Goal: Task Accomplishment & Management: Manage account settings

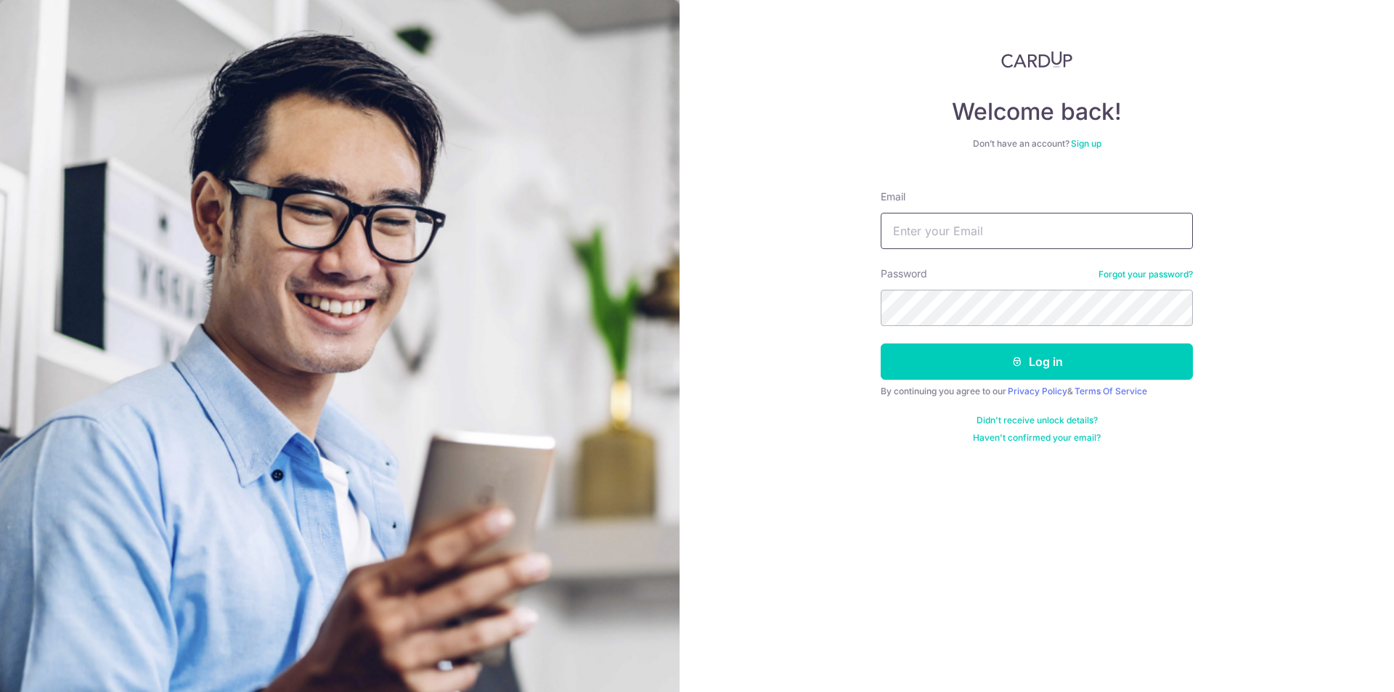
drag, startPoint x: 0, startPoint y: 0, endPoint x: 975, endPoint y: 240, distance: 1004.3
click at [975, 240] on input "Email" at bounding box center [1037, 231] width 312 height 36
type input "[EMAIL_ADDRESS][DOMAIN_NAME]"
click at [881, 343] on button "Log in" at bounding box center [1037, 361] width 312 height 36
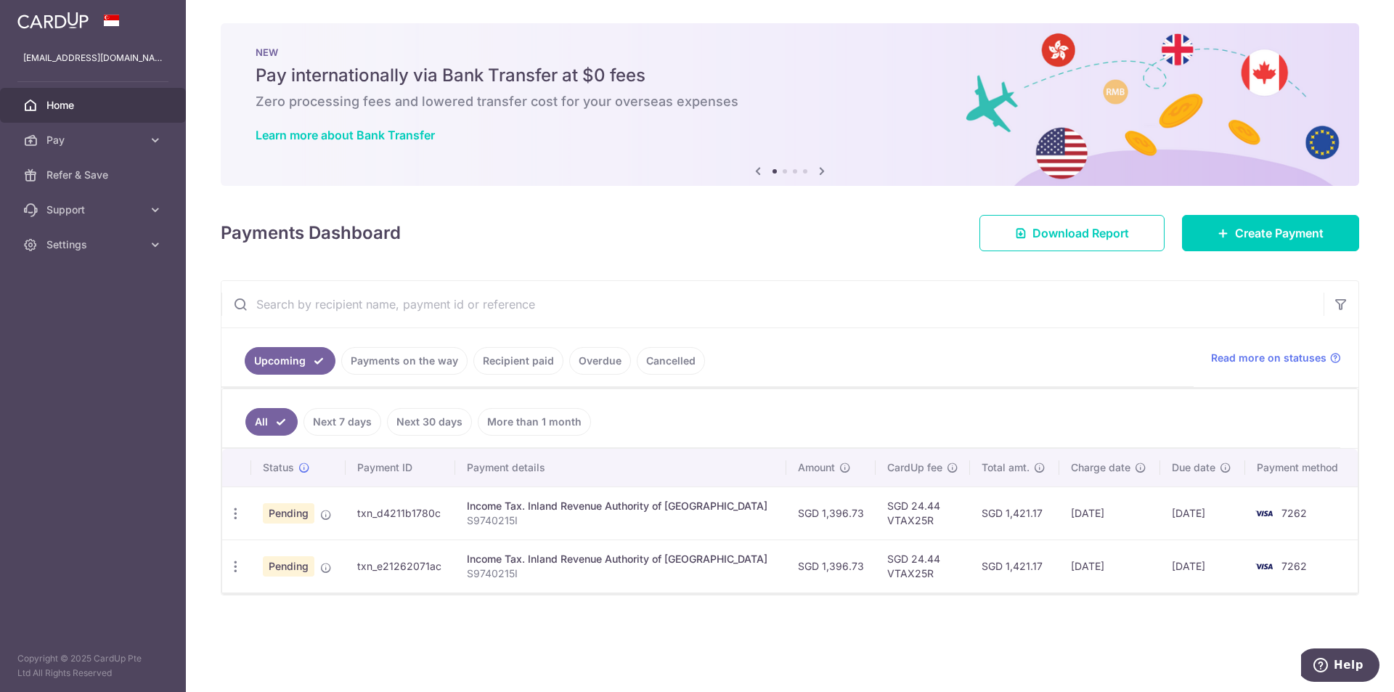
click at [823, 587] on td "SGD 1,396.73" at bounding box center [830, 565] width 89 height 53
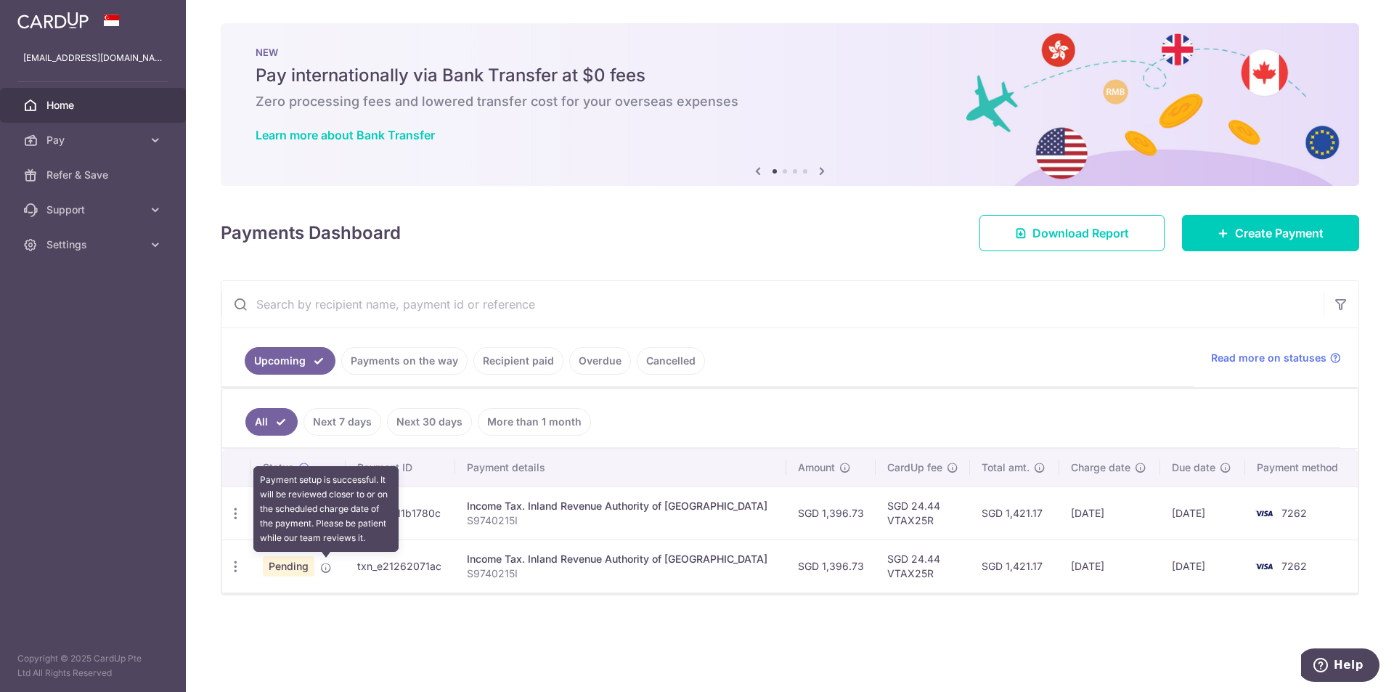
click at [322, 565] on icon at bounding box center [326, 568] width 12 height 12
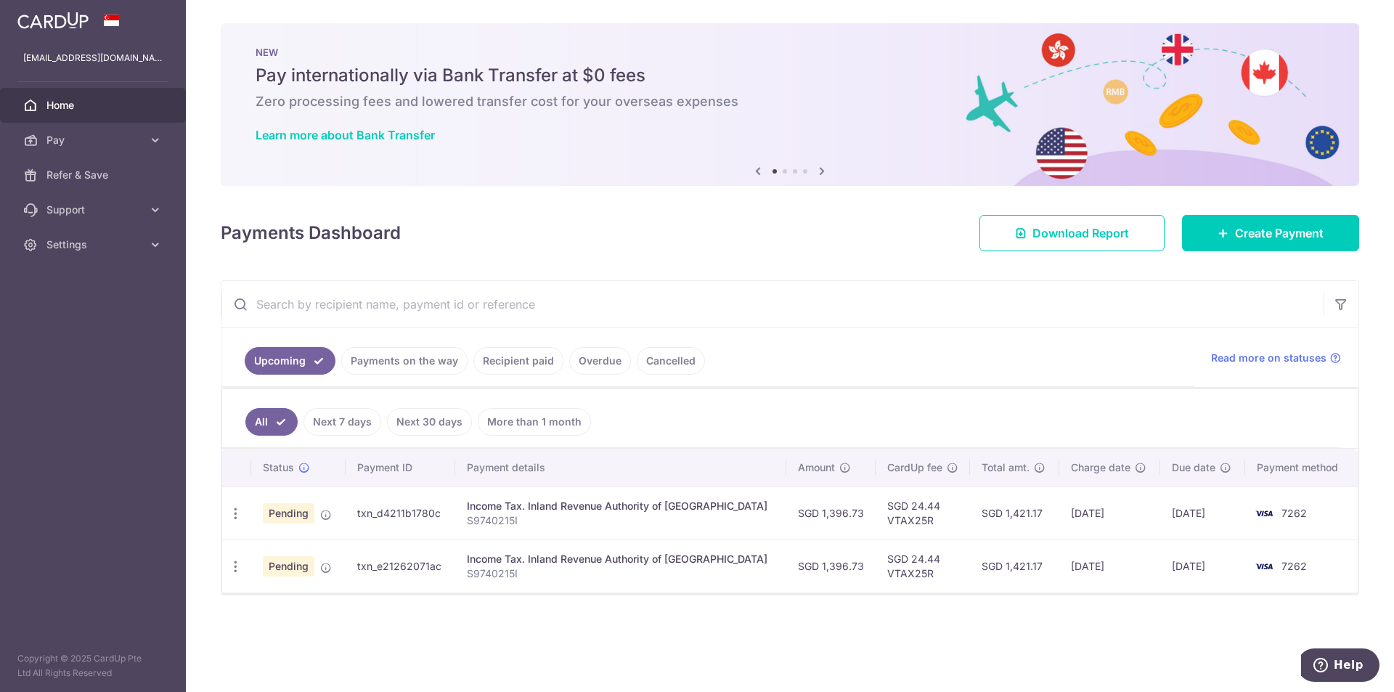
click at [381, 359] on link "Payments on the way" at bounding box center [404, 361] width 126 height 28
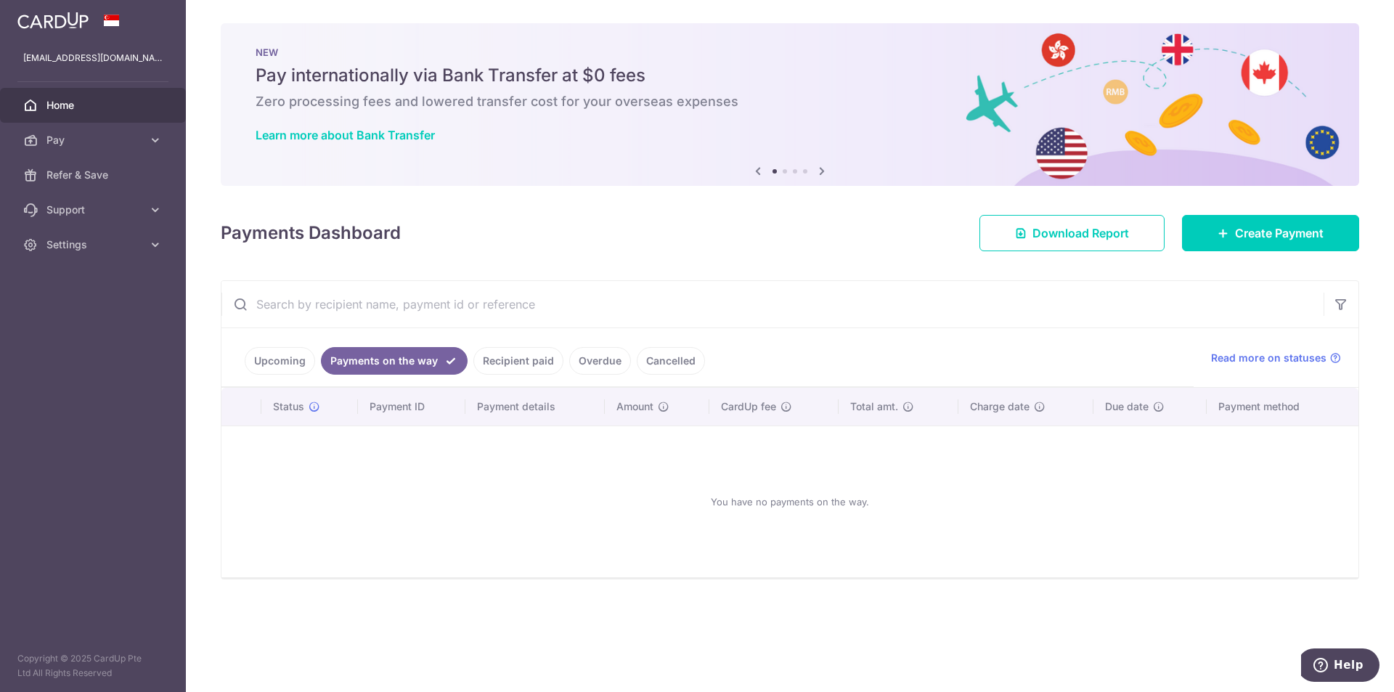
click at [265, 363] on link "Upcoming" at bounding box center [280, 361] width 70 height 28
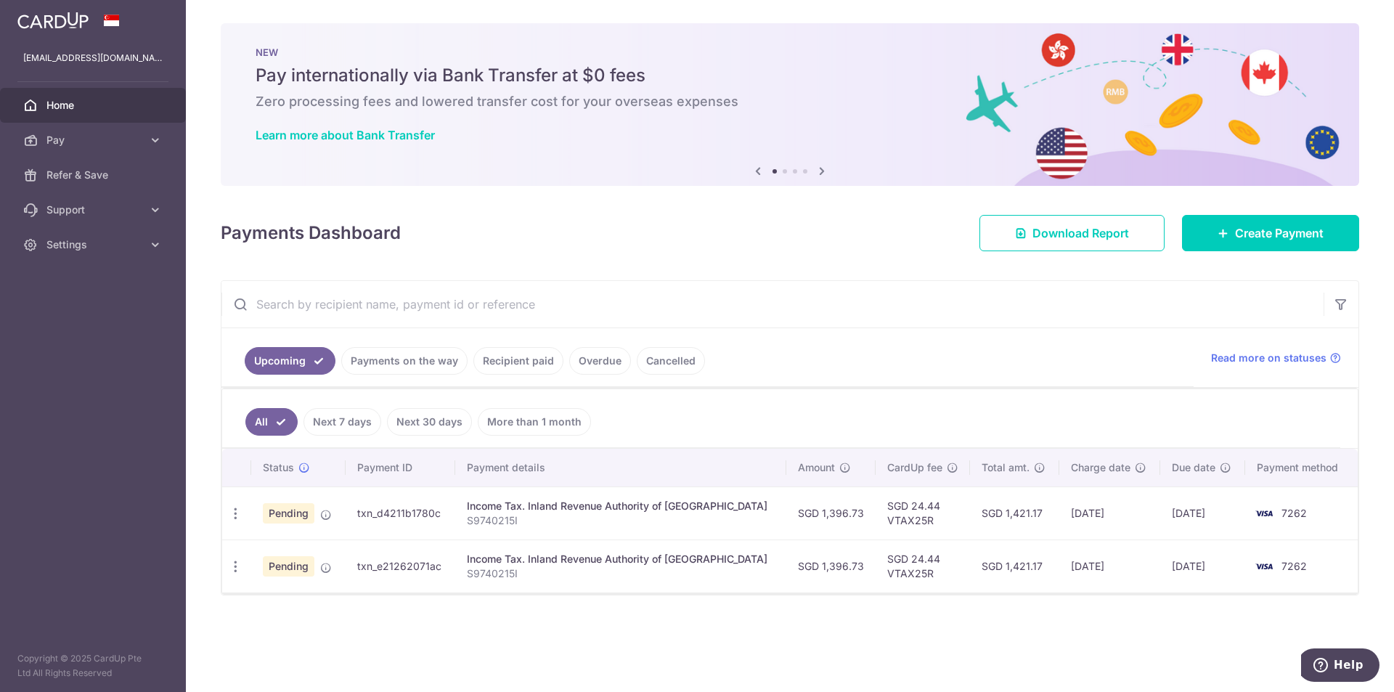
click at [844, 522] on td "SGD 1,396.73" at bounding box center [830, 512] width 89 height 53
drag, startPoint x: 1009, startPoint y: 513, endPoint x: 867, endPoint y: 605, distance: 169.6
click at [867, 605] on div "× Pause Schedule Pause all future payments in this series Pause just this one p…" at bounding box center [790, 346] width 1208 height 692
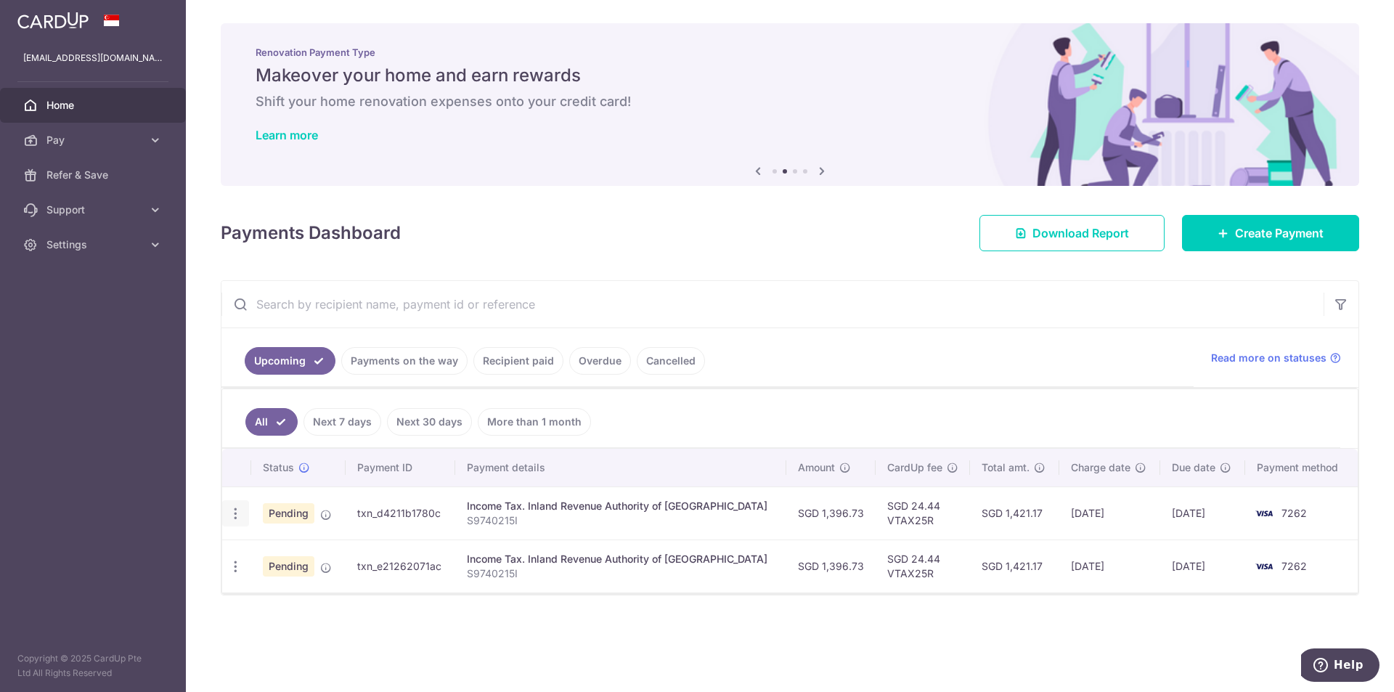
click at [239, 502] on div "Update payment Cancel payment" at bounding box center [235, 513] width 27 height 27
click at [240, 514] on icon "button" at bounding box center [235, 513] width 15 height 15
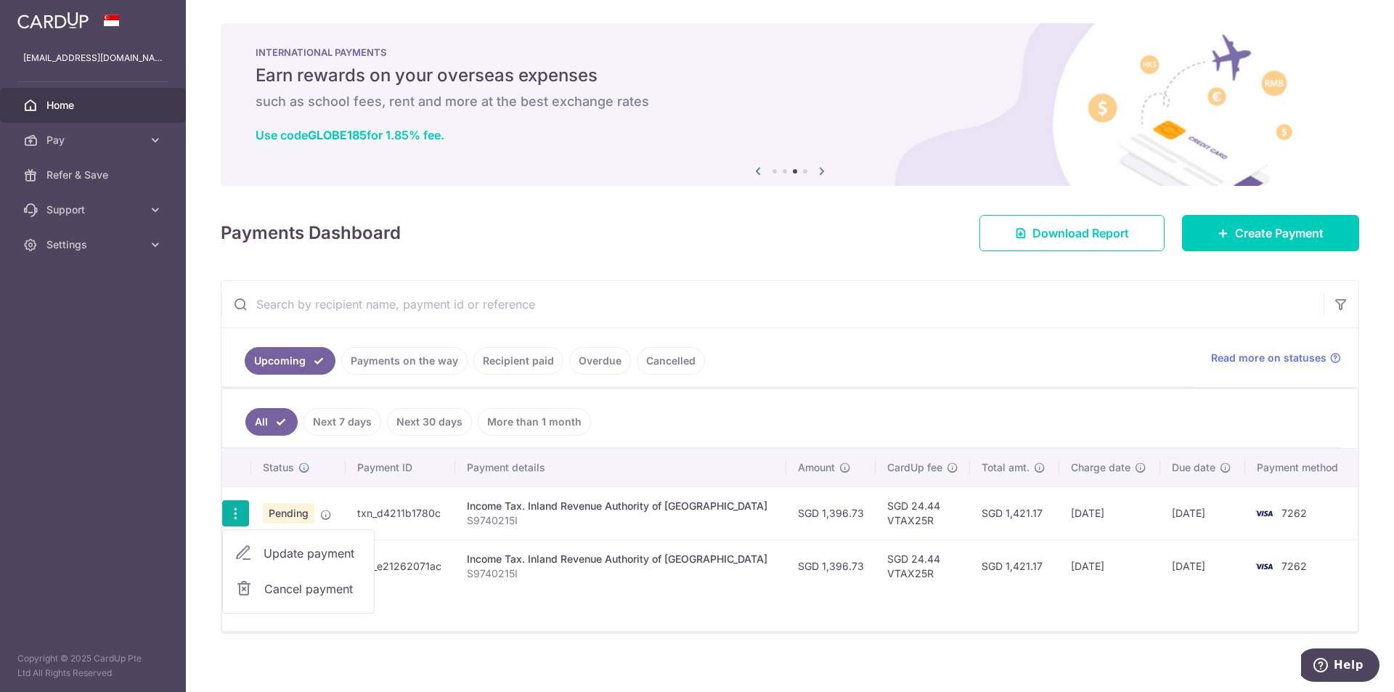
click at [724, 517] on p "S9740215I" at bounding box center [621, 520] width 308 height 15
click at [696, 512] on div "Income Tax. Inland Revenue Authority of [GEOGRAPHIC_DATA]" at bounding box center [621, 506] width 308 height 15
click at [538, 525] on p "S9740215I" at bounding box center [621, 520] width 308 height 15
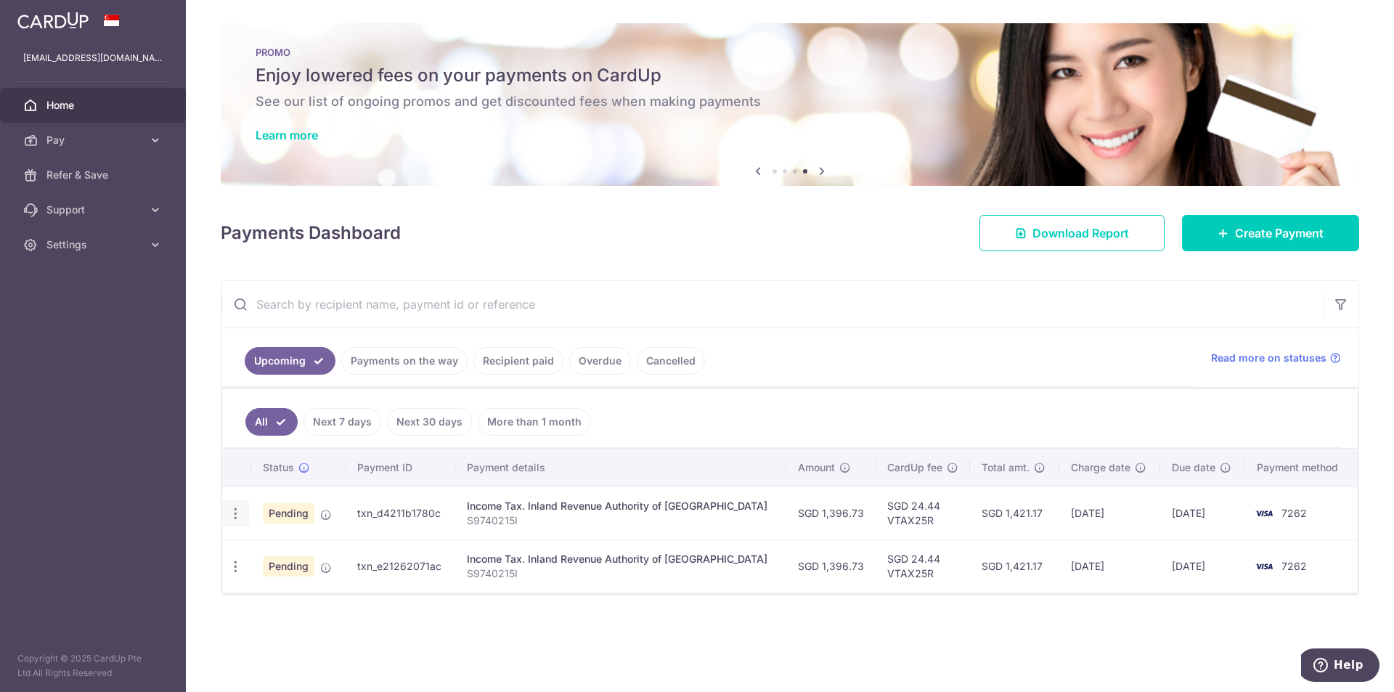
click at [233, 517] on icon "button" at bounding box center [235, 513] width 15 height 15
click at [280, 595] on span "Cancel payment" at bounding box center [312, 588] width 97 height 17
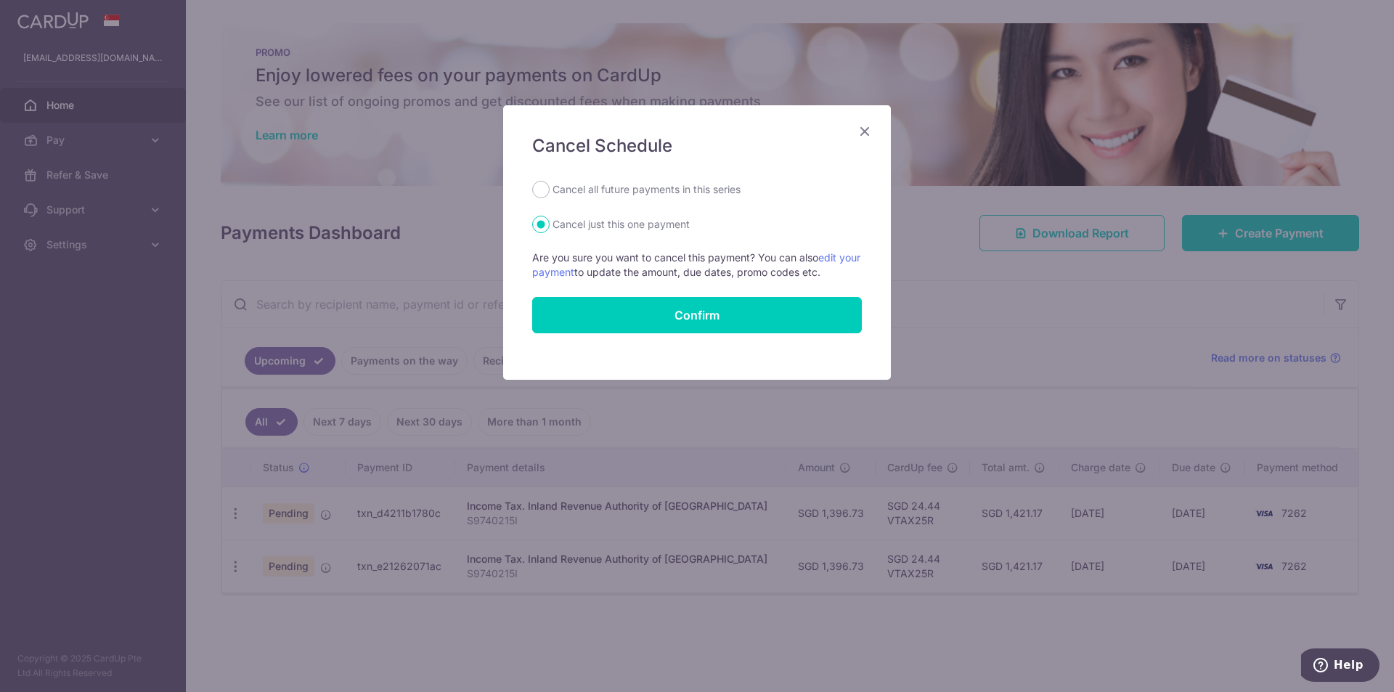
click at [691, 187] on label "Cancel all future payments in this series" at bounding box center [647, 189] width 188 height 17
click at [550, 187] on input "Cancel all future payments in this series" at bounding box center [540, 189] width 17 height 17
radio input "true"
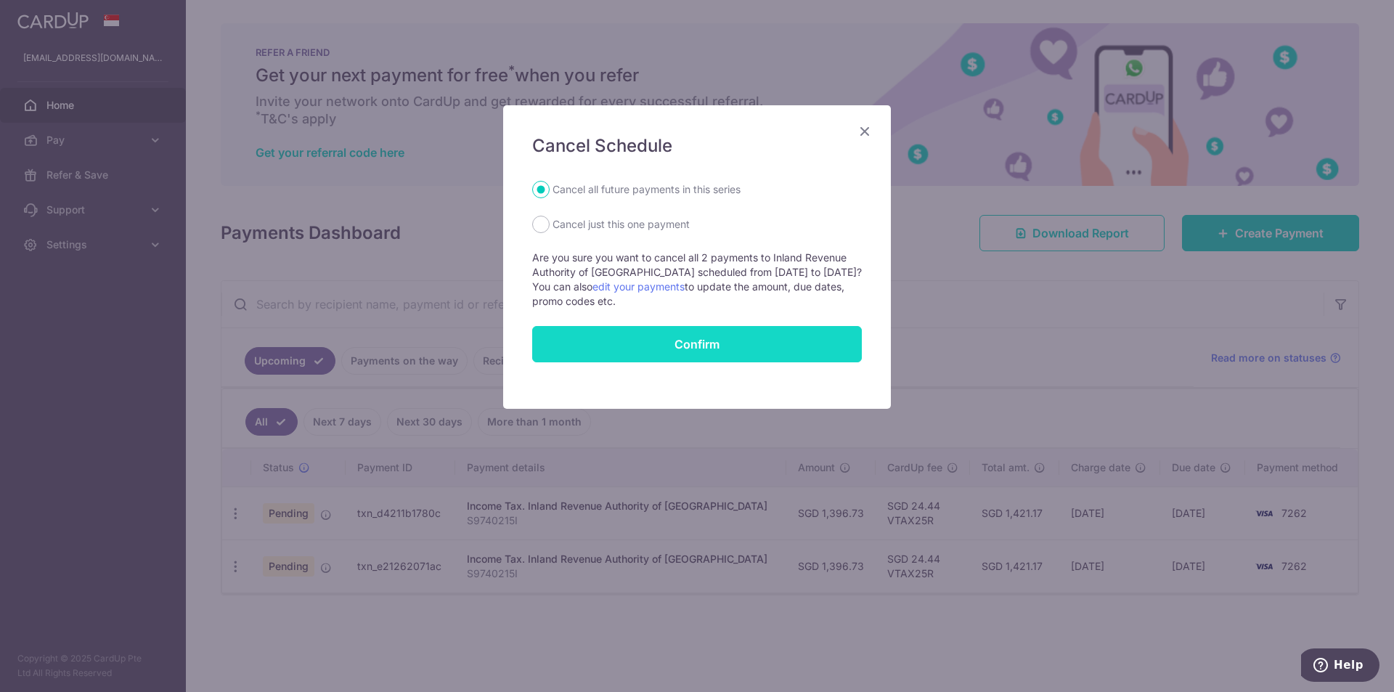
click at [645, 335] on button "Confirm" at bounding box center [697, 344] width 330 height 36
